Goal: Find contact information: Find contact information

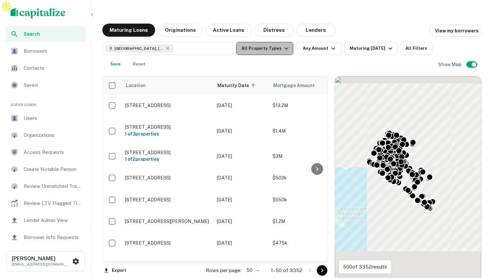
click at [284, 45] on icon "button" at bounding box center [286, 49] width 8 height 8
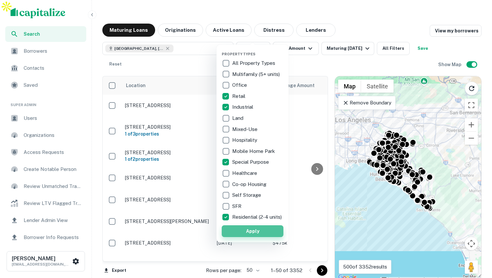
click at [258, 234] on button "Apply" at bounding box center [253, 232] width 62 height 12
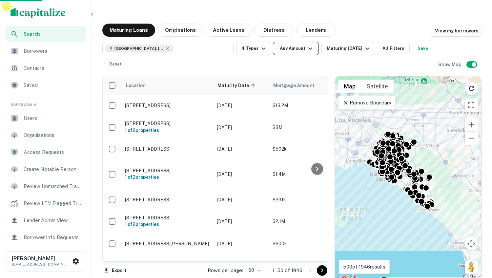
click at [309, 45] on icon "button" at bounding box center [310, 49] width 8 height 8
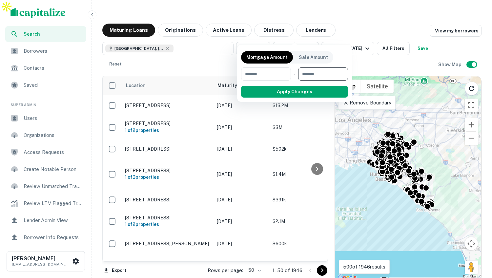
click at [306, 72] on input "number" at bounding box center [320, 74] width 45 height 13
type input "*******"
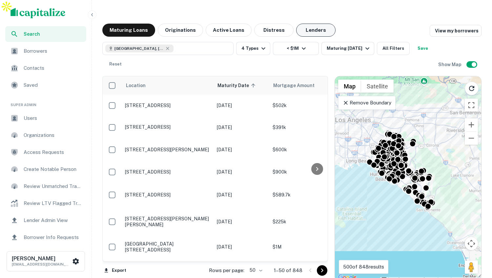
click at [317, 24] on button "Lenders" at bounding box center [315, 30] width 39 height 13
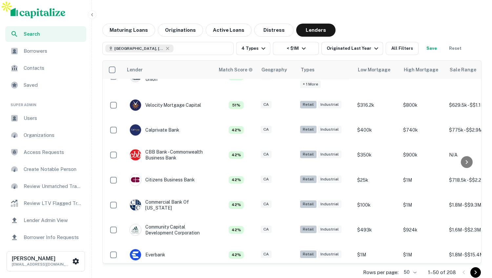
scroll to position [369, 0]
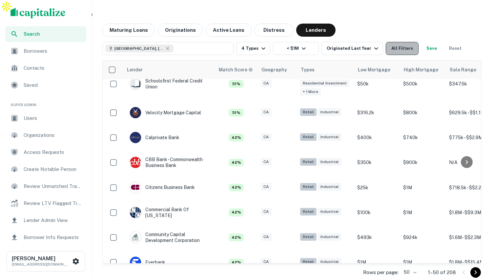
click at [387, 42] on button "All Filters" at bounding box center [402, 48] width 33 height 13
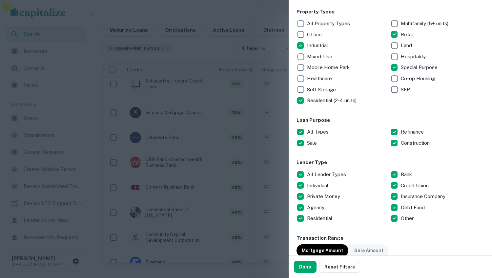
scroll to position [141, 0]
click at [307, 265] on button "Done" at bounding box center [305, 267] width 23 height 12
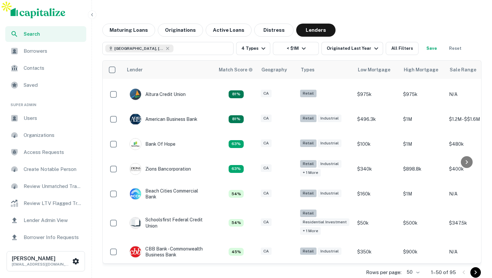
scroll to position [210, 0]
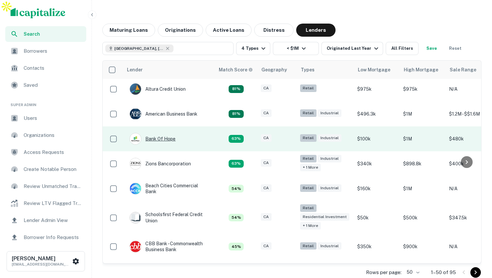
click at [170, 133] on div "Bank Of Hope" at bounding box center [153, 139] width 46 height 12
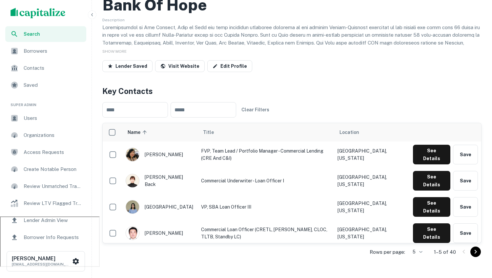
scroll to position [100, 0]
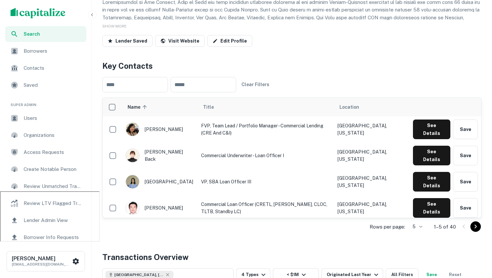
click at [421, 178] on body "Search Borrowers Contacts Saved Super Admin Users Organizations Access Requests…" at bounding box center [246, 39] width 492 height 278
click at [418, 248] on li "25" at bounding box center [416, 251] width 17 height 12
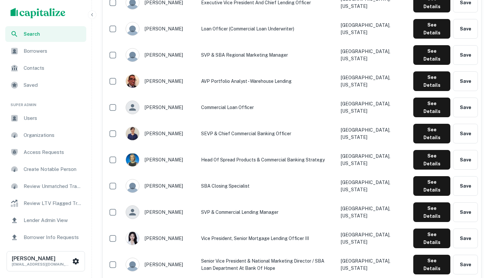
scroll to position [363, 0]
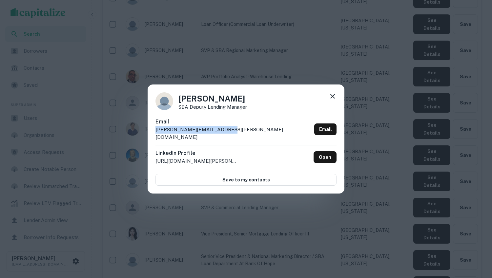
drag, startPoint x: 226, startPoint y: 133, endPoint x: 154, endPoint y: 132, distance: 71.2
click at [154, 132] on div "[PERSON_NAME] SBA Deputy Lending Manager Email [PERSON_NAME][EMAIL_ADDRESS][PER…" at bounding box center [246, 140] width 197 height 110
